Goal: Information Seeking & Learning: Learn about a topic

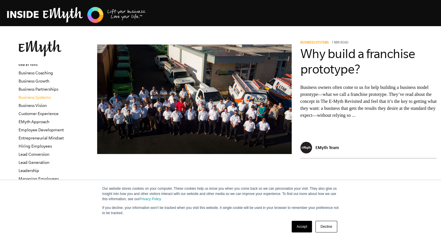
click at [38, 97] on link "Business Systems" at bounding box center [35, 97] width 32 height 5
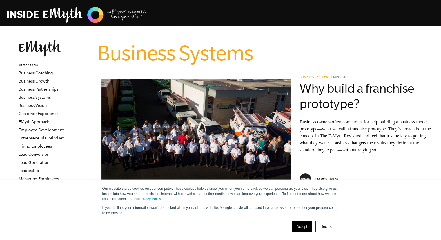
click at [302, 227] on link "Accept" at bounding box center [302, 227] width 21 height 12
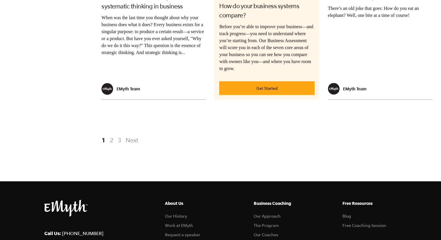
scroll to position [1207, 0]
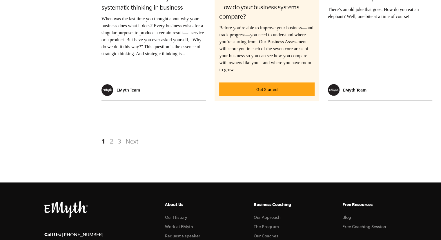
click at [112, 140] on link "2" at bounding box center [111, 141] width 7 height 10
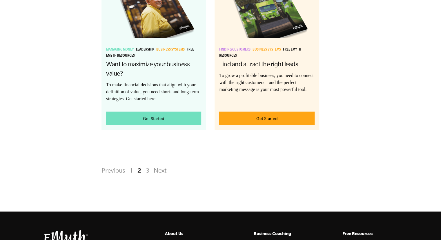
scroll to position [1196, 0]
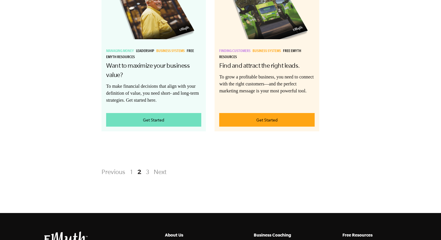
click at [147, 177] on link "3" at bounding box center [147, 171] width 7 height 10
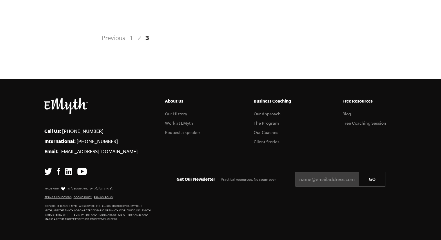
scroll to position [1012, 0]
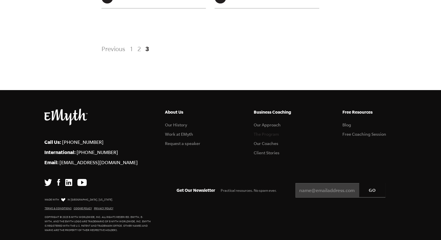
click at [265, 136] on link "The Program" at bounding box center [266, 134] width 25 height 5
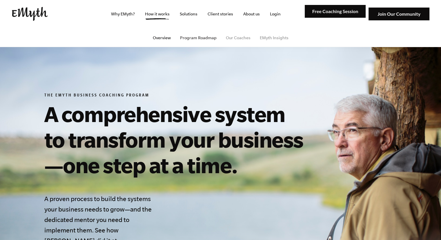
click at [196, 37] on link "Program Roadmap" at bounding box center [198, 37] width 37 height 5
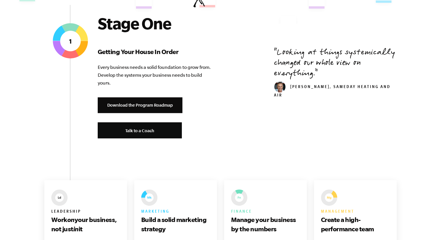
scroll to position [223, 0]
